Goal: Find specific page/section: Find specific page/section

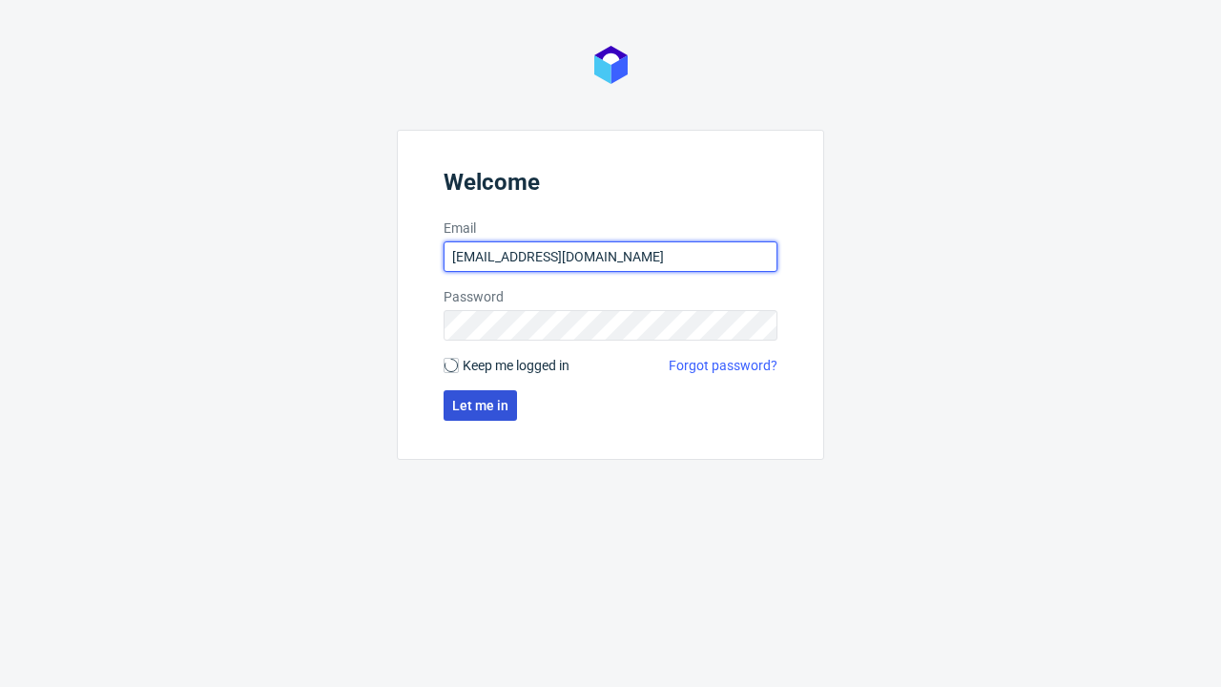
type input "[EMAIL_ADDRESS][DOMAIN_NAME]"
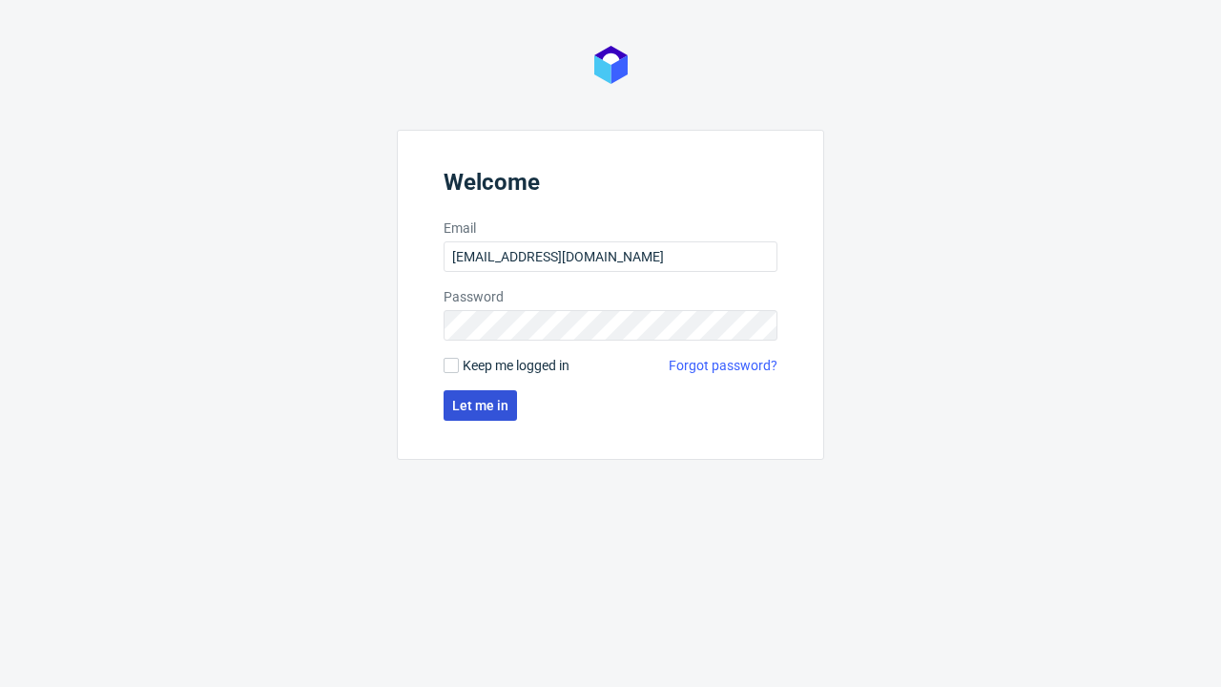
click at [480, 405] on span "Let me in" at bounding box center [480, 405] width 56 height 13
